Goal: Task Accomplishment & Management: Manage account settings

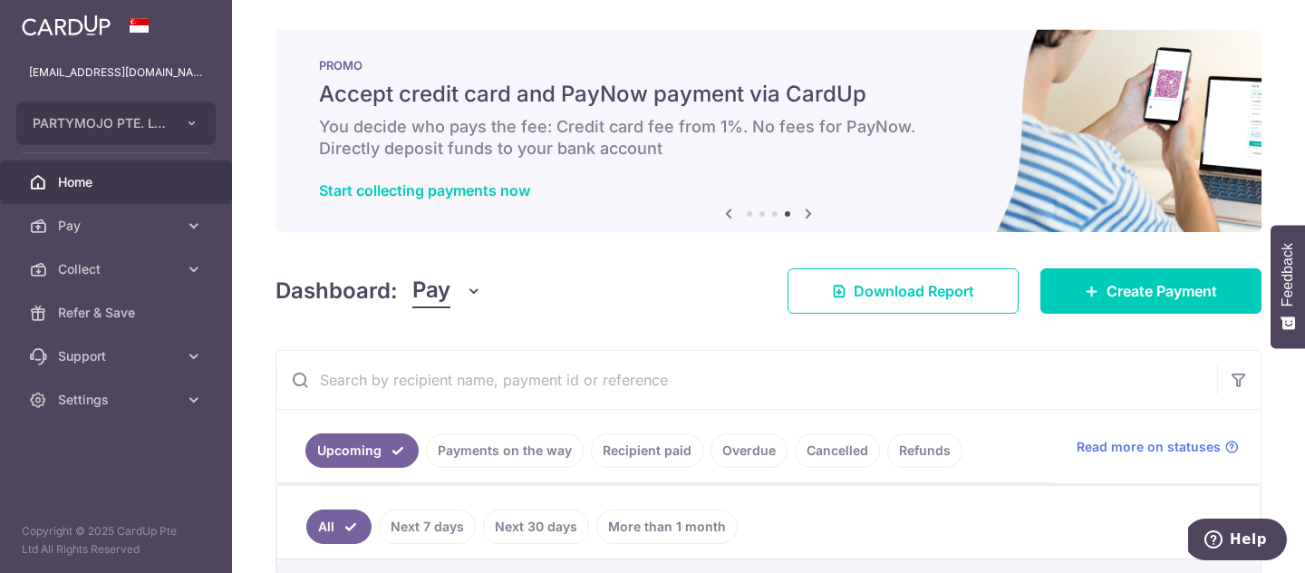
scroll to position [189, 0]
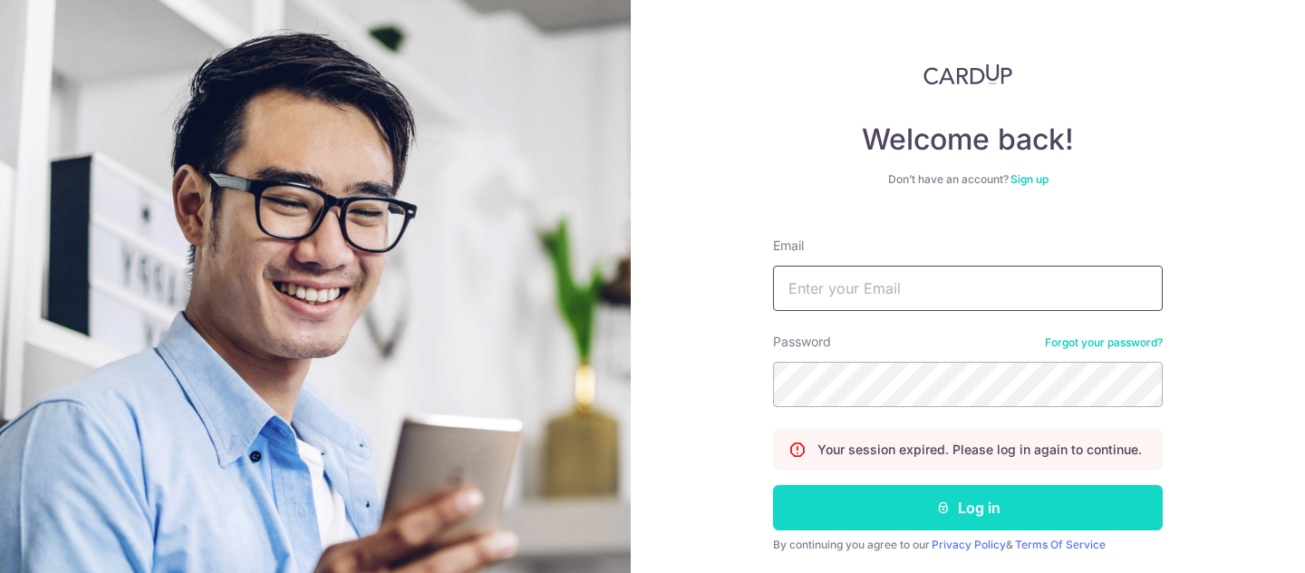
type input "[EMAIL_ADDRESS][DOMAIN_NAME]"
click at [998, 515] on button "Log in" at bounding box center [968, 507] width 390 height 45
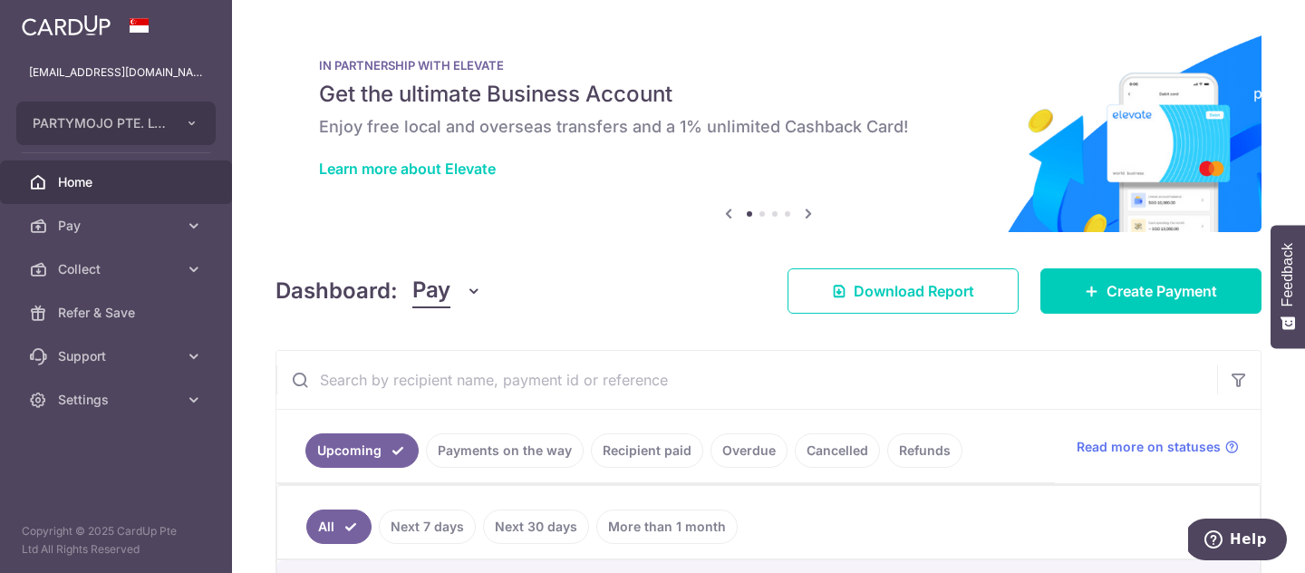
scroll to position [189, 0]
